Goal: Task Accomplishment & Management: Use online tool/utility

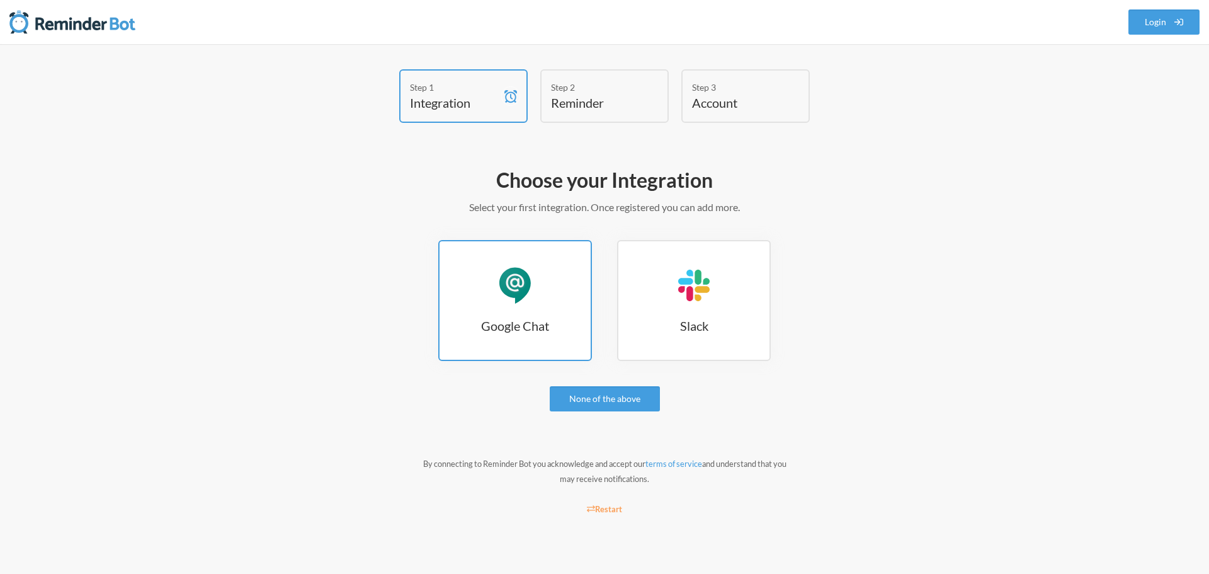
click at [539, 304] on link "Google Chat Google Chat" at bounding box center [515, 300] width 154 height 121
click at [1163, 20] on link "Login" at bounding box center [1165, 21] width 72 height 25
click at [517, 303] on div "Google Chat" at bounding box center [515, 285] width 38 height 38
